Goal: Task Accomplishment & Management: Manage account settings

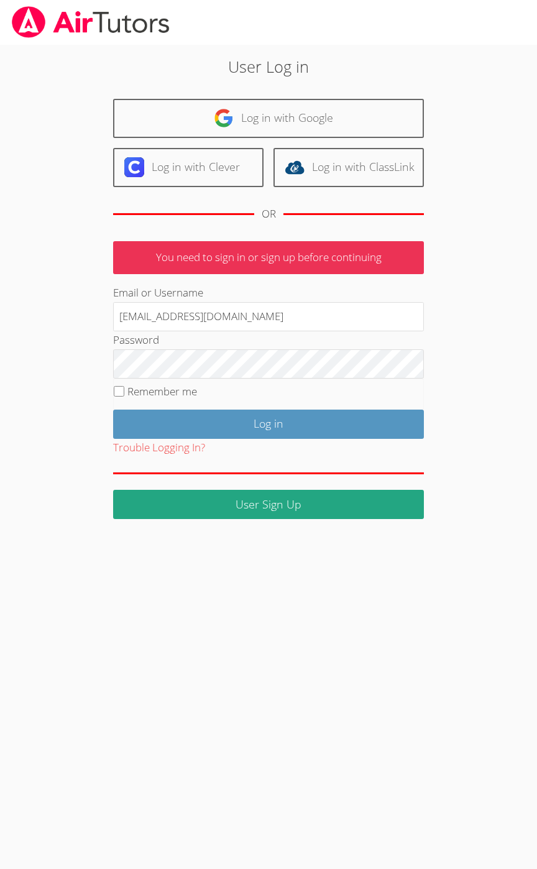
click at [24, 451] on body "User Log in Log in with Google Log in with Clever Log in with ClassLink OR You …" at bounding box center [268, 434] width 537 height 869
click at [29, 451] on body "User Log in Log in with Google Log in with Clever Log in with ClassLink OR You …" at bounding box center [268, 434] width 537 height 869
click at [376, 451] on body "User Log in Log in with Google Log in with Clever Log in with ClassLink OR You …" at bounding box center [268, 434] width 537 height 869
click at [48, 451] on body "User Log in Log in with Google Log in with Clever Log in with ClassLink OR You …" at bounding box center [268, 434] width 537 height 869
click at [23, 451] on body "User Log in Log in with Google Log in with Clever Log in with ClassLink OR You …" at bounding box center [268, 434] width 537 height 869
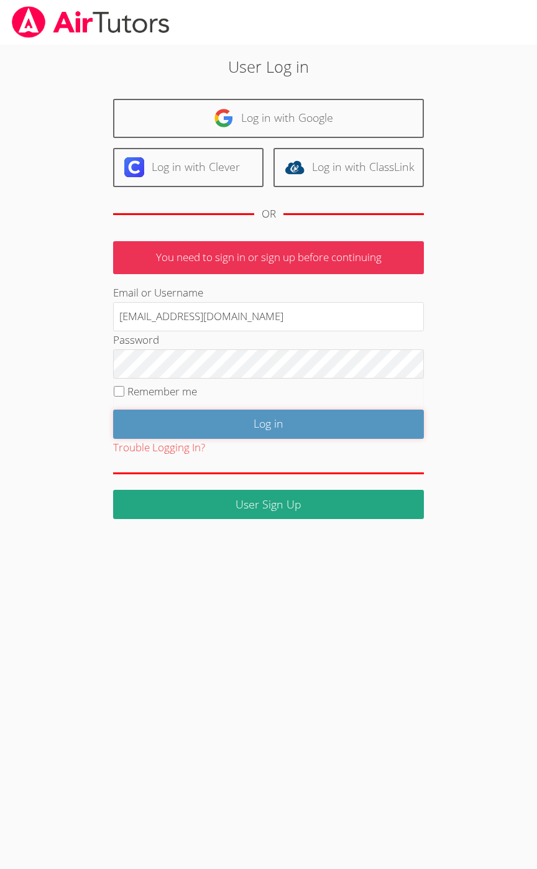
click at [229, 415] on input "Log in" at bounding box center [268, 424] width 311 height 29
click at [439, 451] on body "User Log in Log in with Google Log in with Clever Log in with ClassLink OR You …" at bounding box center [268, 434] width 537 height 869
